Goal: Browse casually: Explore the website without a specific task or goal

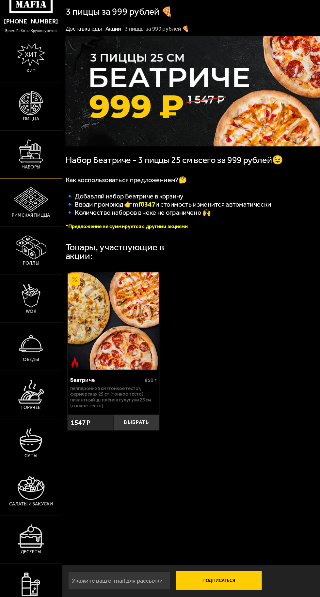
click at [24, 161] on img at bounding box center [27, 150] width 21 height 21
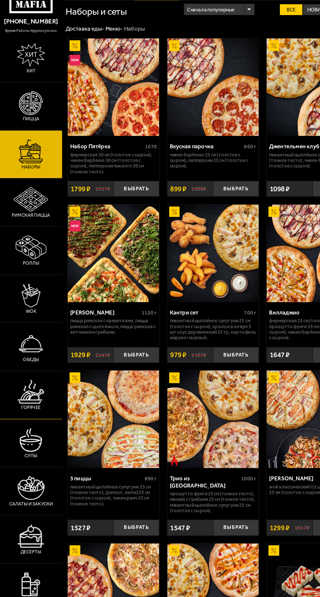
click at [24, 372] on img at bounding box center [26, 361] width 23 height 21
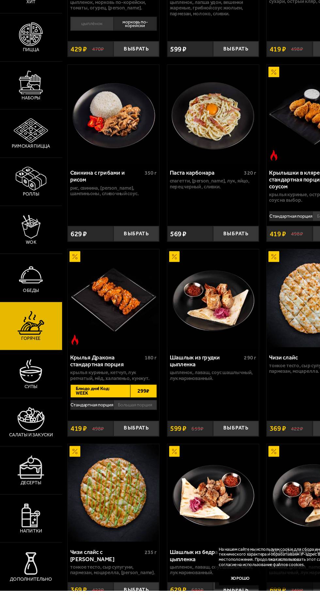
scroll to position [251, 0]
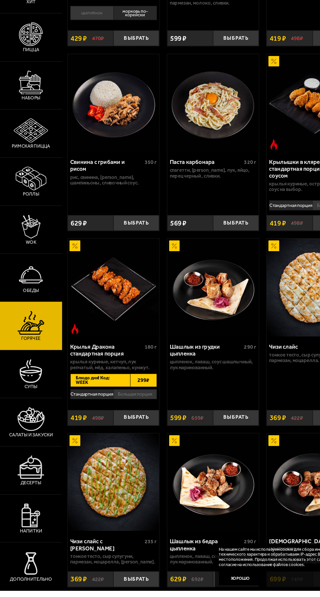
click at [19, 330] on img at bounding box center [27, 319] width 21 height 21
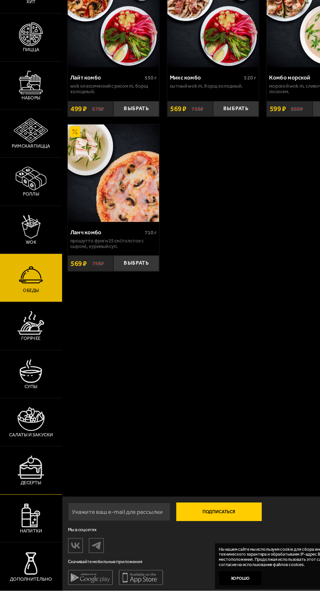
click at [30, 499] on img at bounding box center [26, 488] width 23 height 21
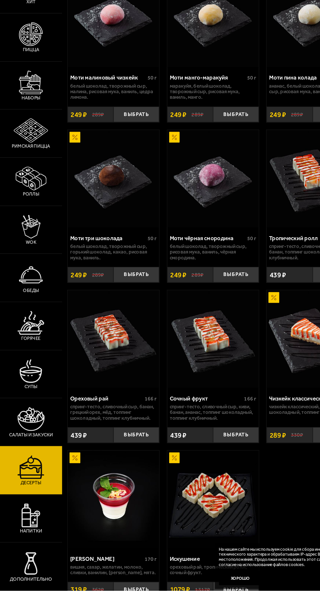
click at [36, 457] on img at bounding box center [27, 446] width 24 height 21
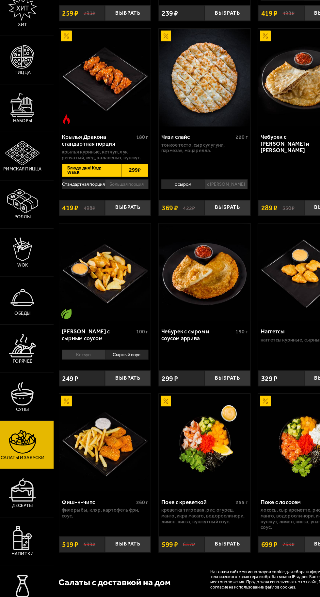
scroll to position [295, 0]
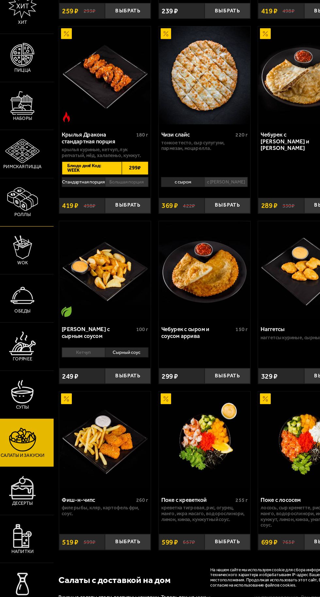
click at [21, 246] on img at bounding box center [27, 235] width 27 height 21
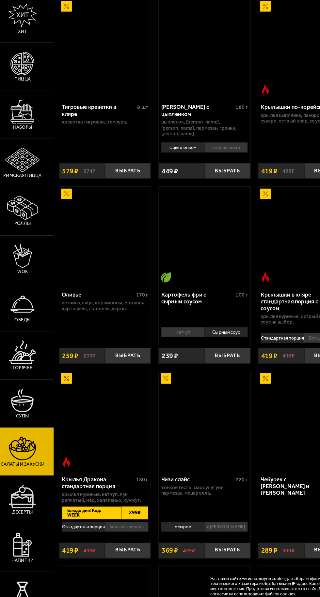
scroll to position [295, 0]
